Goal: Information Seeking & Learning: Learn about a topic

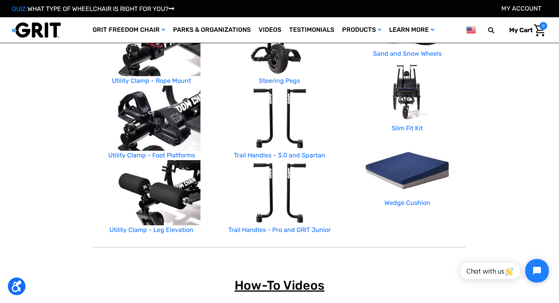
scroll to position [394, 0]
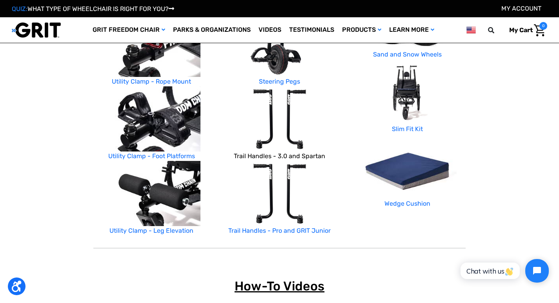
click at [264, 153] on link "Trail Handles - 3.0 and Spartan" at bounding box center [279, 155] width 91 height 7
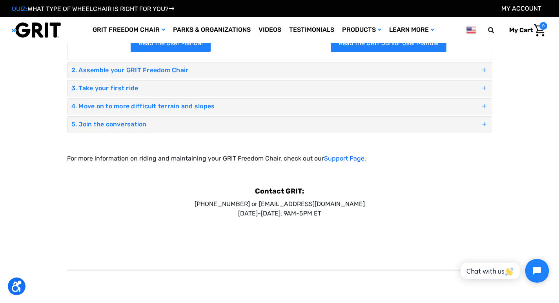
scroll to position [57, 0]
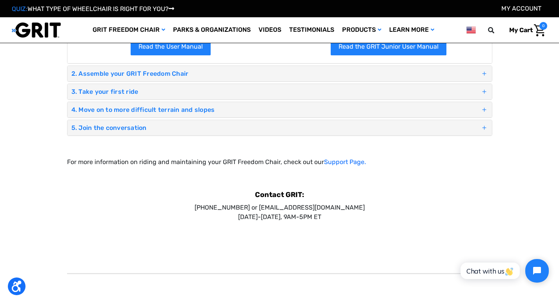
click at [485, 88] on span at bounding box center [484, 91] width 7 height 11
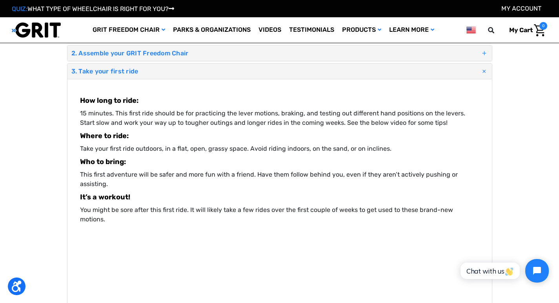
scroll to position [0, 0]
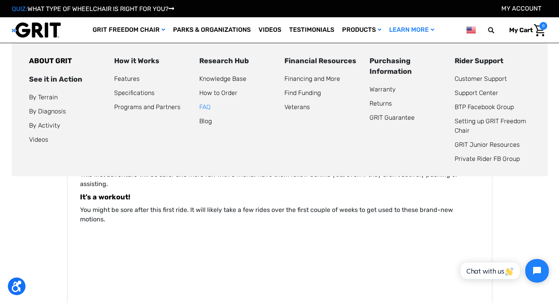
click at [210, 104] on link "FAQ" at bounding box center [204, 106] width 11 height 7
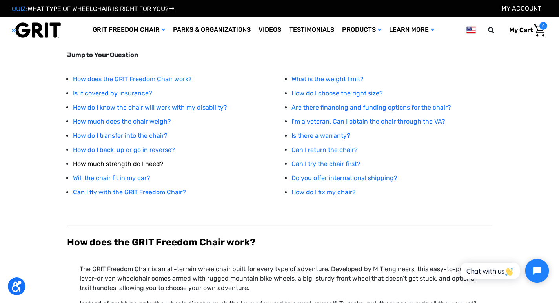
scroll to position [101, 0]
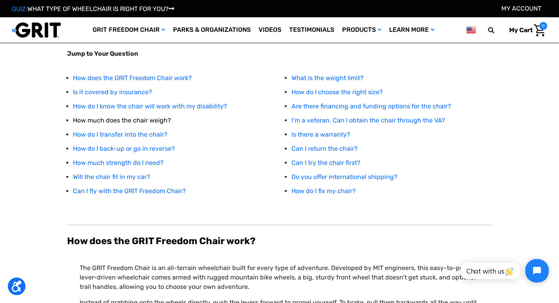
click at [149, 119] on link "How much does the chair weigh?" at bounding box center [122, 120] width 98 height 7
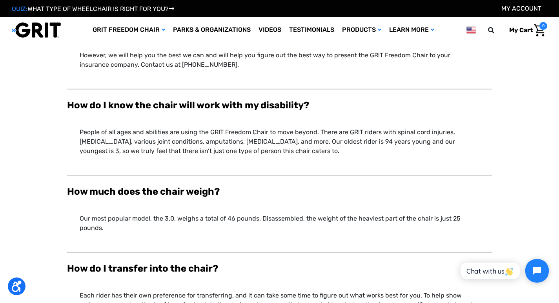
scroll to position [487, 0]
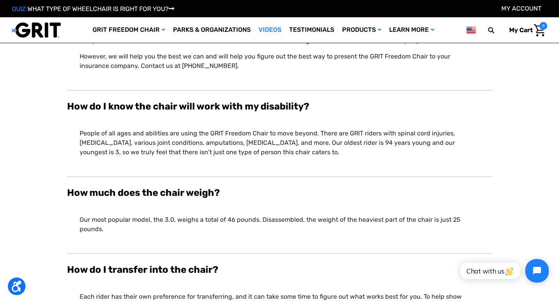
click at [271, 29] on link "Videos" at bounding box center [270, 30] width 31 height 26
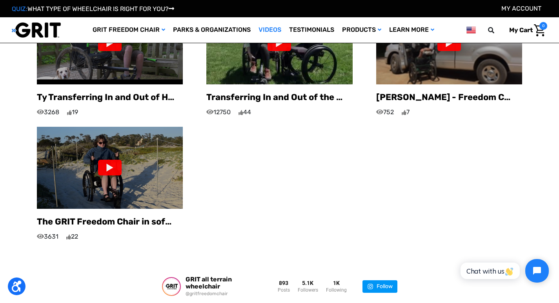
scroll to position [671, 0]
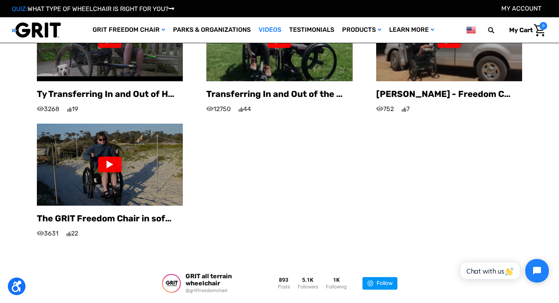
click at [108, 157] on div at bounding box center [110, 165] width 24 height 16
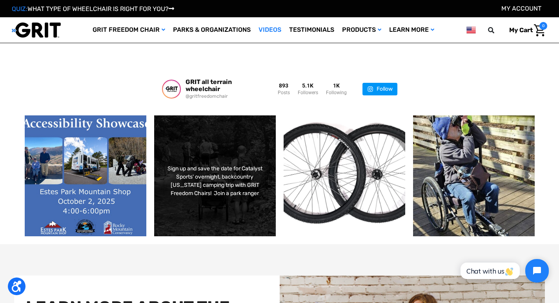
scroll to position [864, 0]
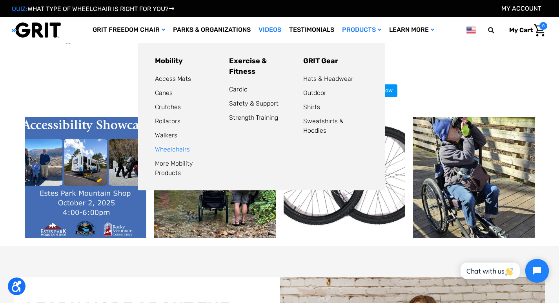
click at [175, 148] on link "Wheelchairs" at bounding box center [172, 149] width 35 height 7
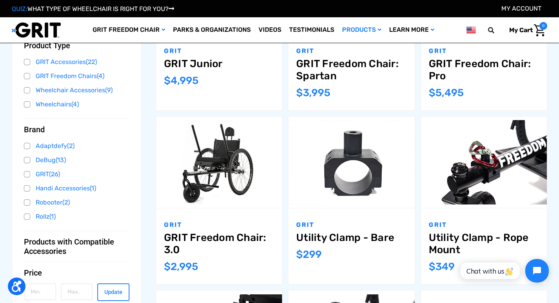
scroll to position [225, 0]
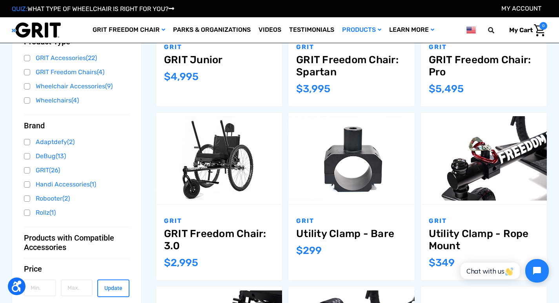
click at [172, 228] on link "GRIT Freedom Chair: 3.0" at bounding box center [219, 240] width 110 height 24
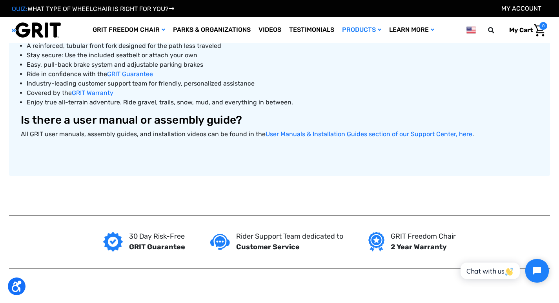
scroll to position [415, 0]
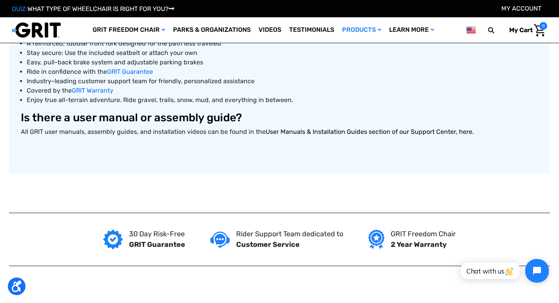
click at [292, 131] on link "User Manuals & Installation Guides section of our Support Center, here" at bounding box center [369, 131] width 207 height 7
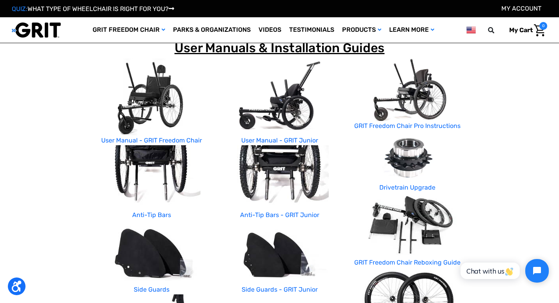
scroll to position [113, 0]
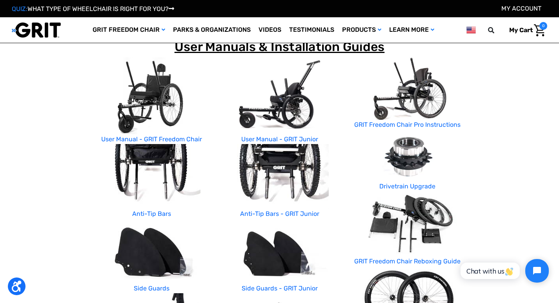
click at [278, 162] on img at bounding box center [280, 176] width 98 height 65
click at [277, 161] on img at bounding box center [280, 176] width 98 height 65
click at [157, 212] on link "Anti-Tip Bars" at bounding box center [151, 213] width 39 height 7
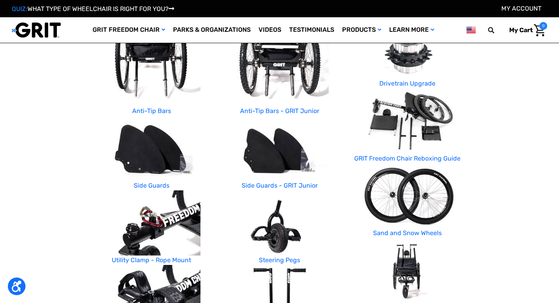
scroll to position [218, 0]
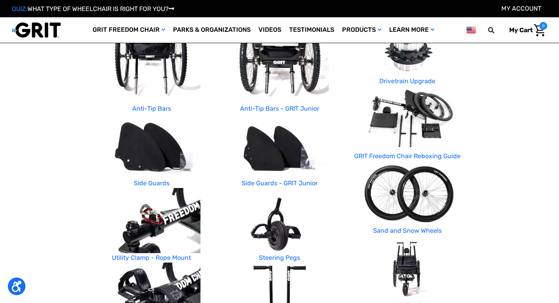
click at [147, 146] on img at bounding box center [151, 145] width 98 height 65
click at [150, 180] on link "Side Guards" at bounding box center [152, 182] width 36 height 7
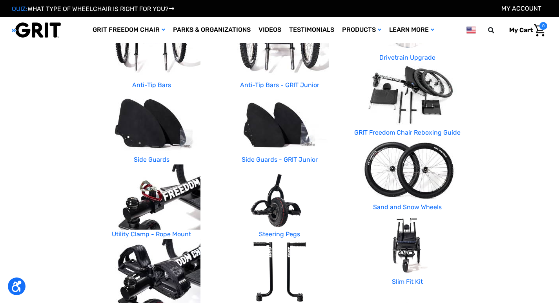
scroll to position [243, 0]
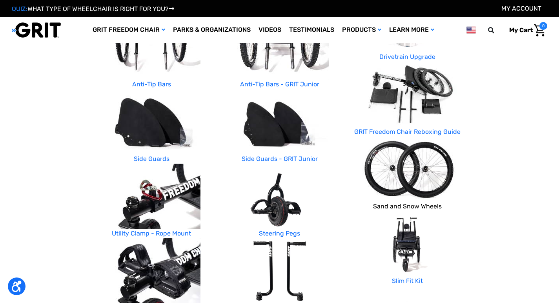
click at [401, 206] on link "Sand and Snow Wheels" at bounding box center [407, 206] width 69 height 7
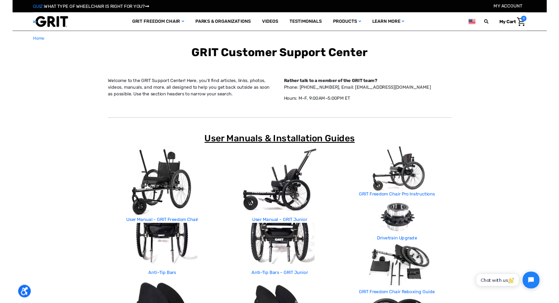
scroll to position [1018, 0]
